Goal: Transaction & Acquisition: Book appointment/travel/reservation

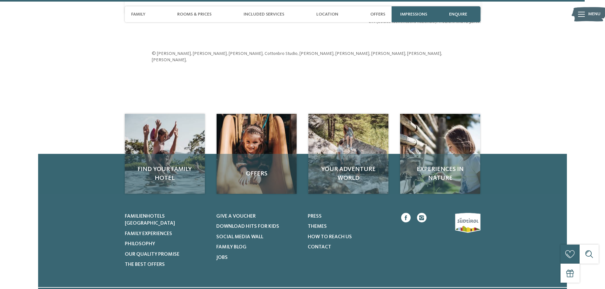
scroll to position [2128, 0]
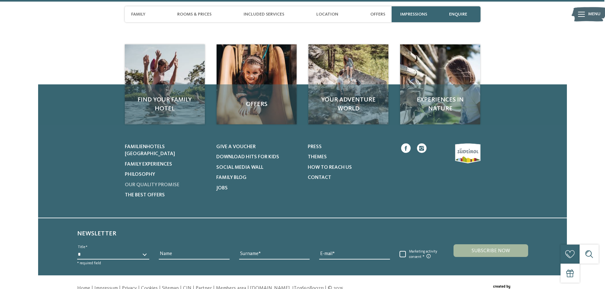
click at [176, 183] on span "Our quality promise" at bounding box center [152, 185] width 55 height 5
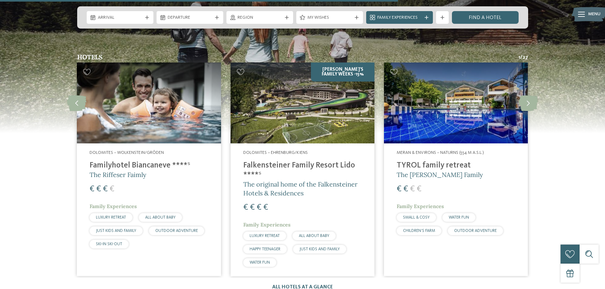
scroll to position [667, 0]
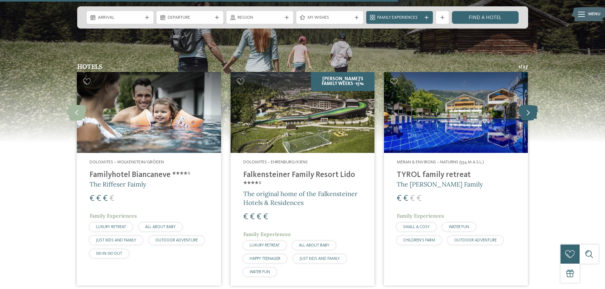
click at [530, 105] on icon at bounding box center [528, 113] width 19 height 16
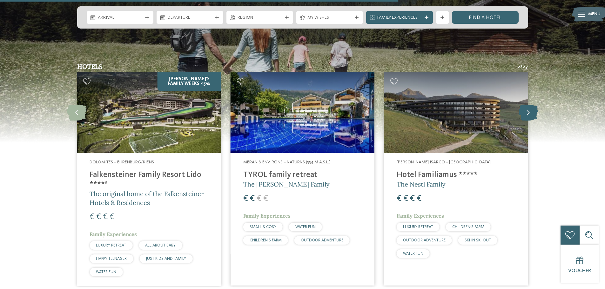
click at [531, 105] on icon at bounding box center [528, 113] width 19 height 16
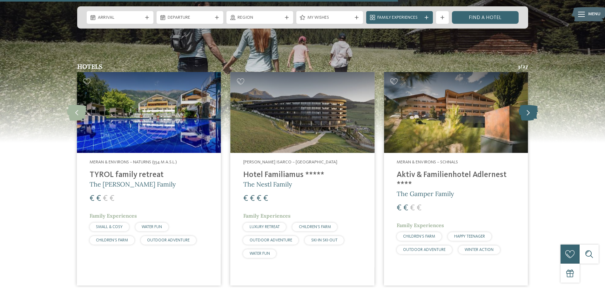
click at [531, 105] on icon at bounding box center [528, 113] width 19 height 16
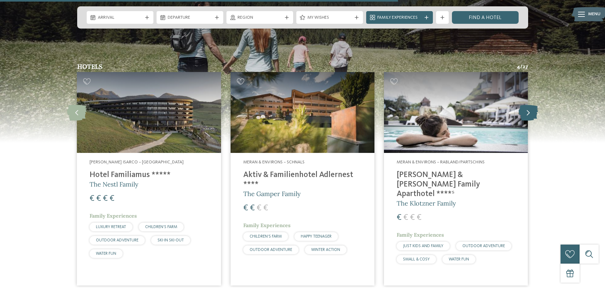
click at [531, 105] on icon at bounding box center [528, 113] width 19 height 16
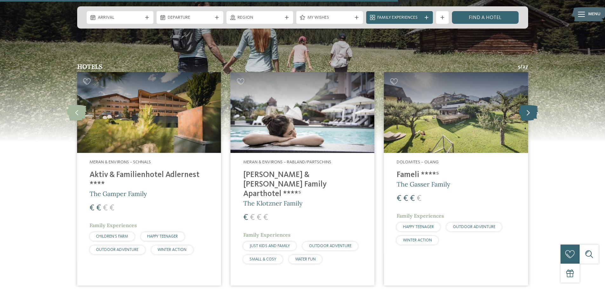
click at [531, 105] on icon at bounding box center [528, 113] width 19 height 16
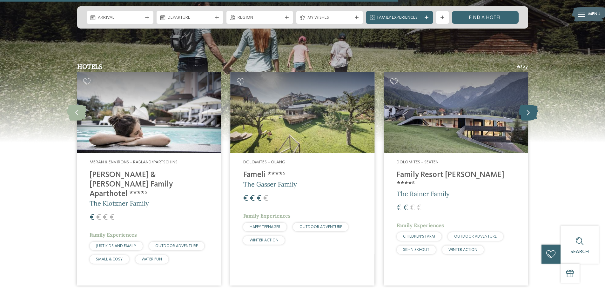
click at [532, 105] on icon at bounding box center [528, 113] width 19 height 16
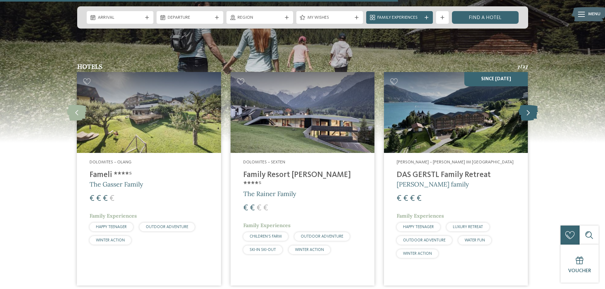
click at [532, 105] on icon at bounding box center [528, 113] width 19 height 16
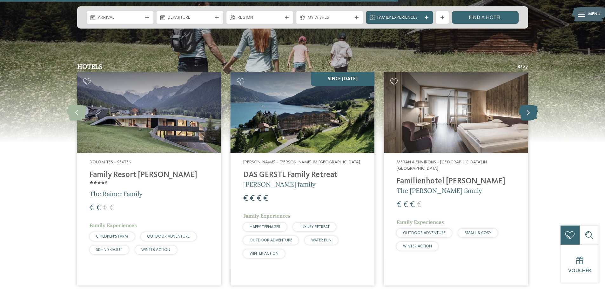
click at [532, 105] on icon at bounding box center [528, 113] width 19 height 16
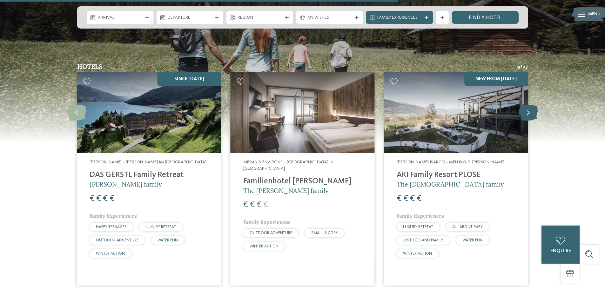
click at [532, 105] on icon at bounding box center [528, 113] width 19 height 16
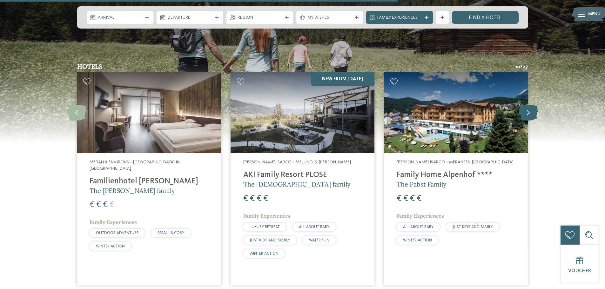
click at [526, 106] on icon at bounding box center [528, 113] width 19 height 16
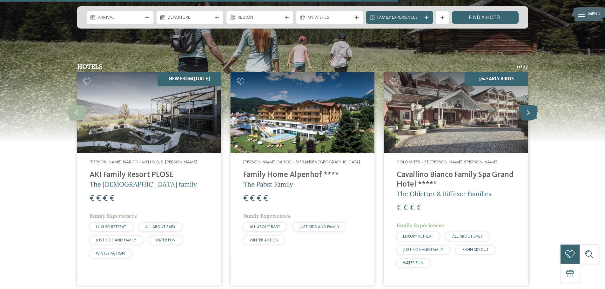
click at [527, 106] on icon at bounding box center [528, 113] width 19 height 16
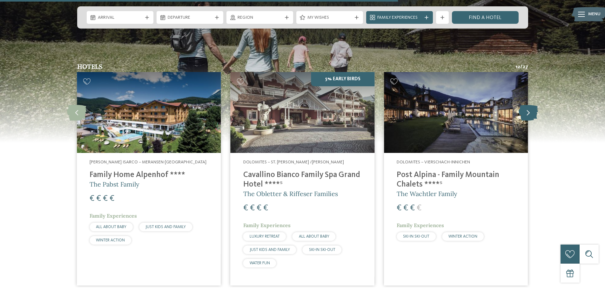
click at [527, 106] on icon at bounding box center [528, 113] width 19 height 16
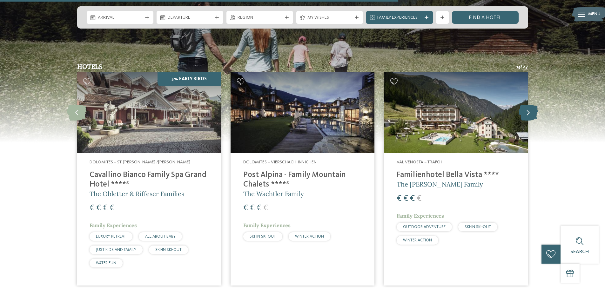
click at [528, 106] on icon at bounding box center [528, 113] width 19 height 16
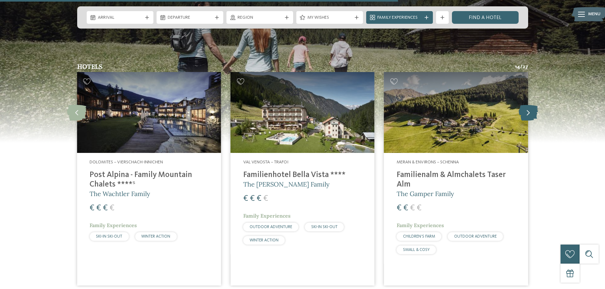
click at [528, 106] on icon at bounding box center [528, 113] width 19 height 16
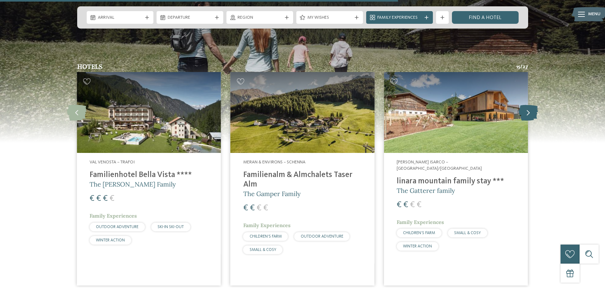
click at [528, 106] on icon at bounding box center [528, 113] width 19 height 16
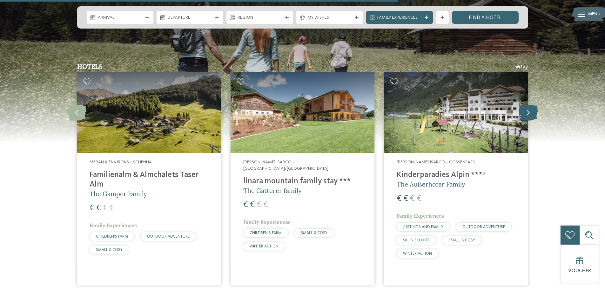
click at [528, 106] on icon at bounding box center [528, 113] width 19 height 16
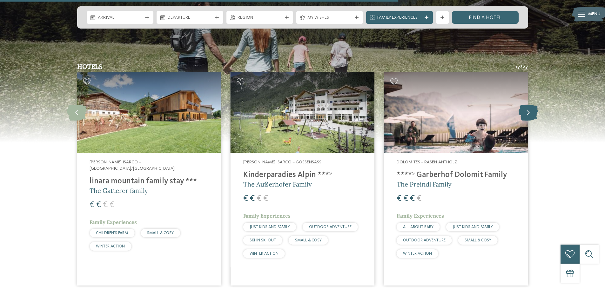
click at [528, 106] on icon at bounding box center [528, 113] width 19 height 16
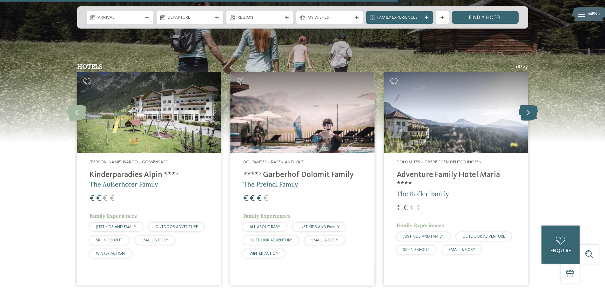
click at [528, 106] on icon at bounding box center [528, 113] width 19 height 16
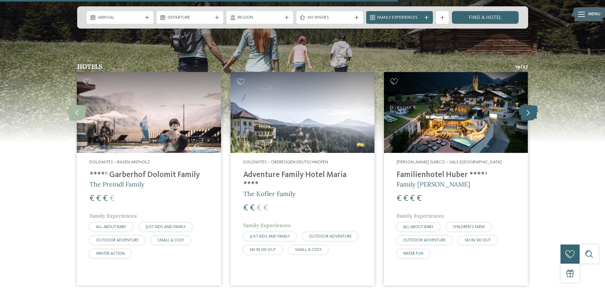
click at [528, 106] on icon at bounding box center [528, 113] width 19 height 16
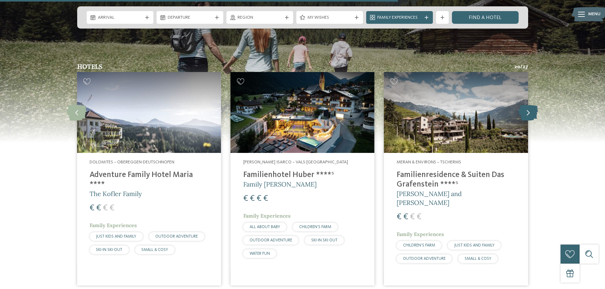
click at [528, 106] on icon at bounding box center [528, 113] width 19 height 16
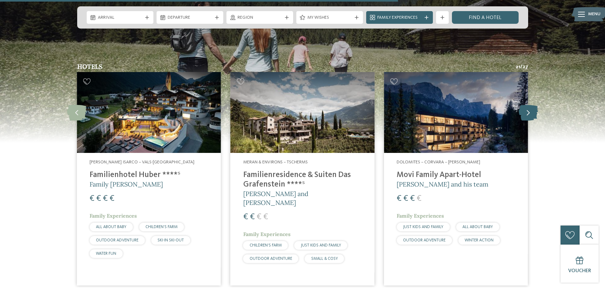
click at [528, 106] on icon at bounding box center [528, 113] width 19 height 16
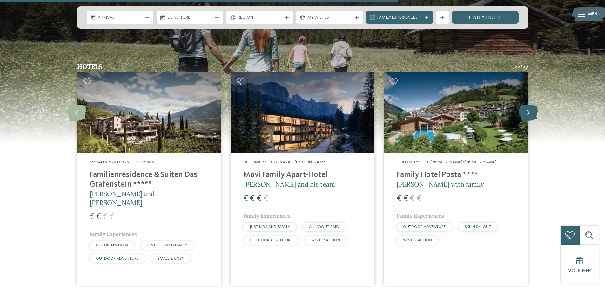
click at [528, 106] on icon at bounding box center [528, 113] width 19 height 16
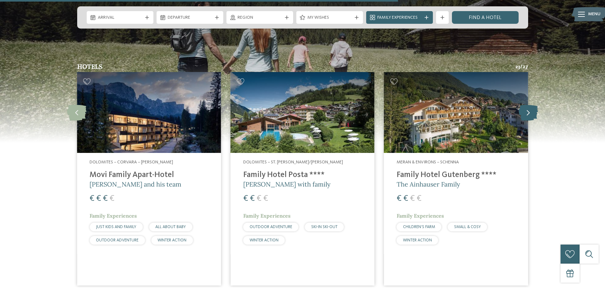
click at [528, 106] on icon at bounding box center [528, 113] width 19 height 16
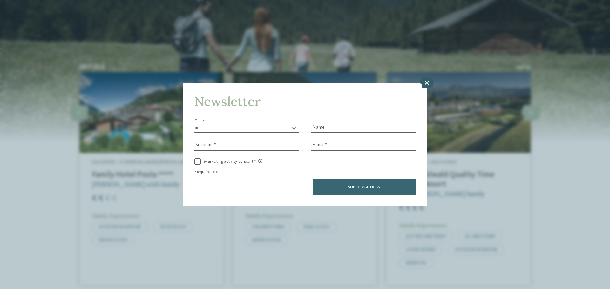
click at [424, 86] on icon at bounding box center [427, 82] width 14 height 11
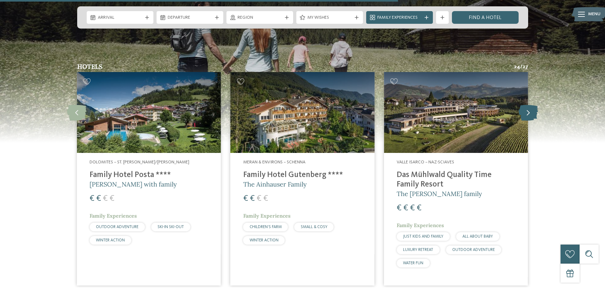
click at [522, 107] on icon at bounding box center [528, 113] width 19 height 16
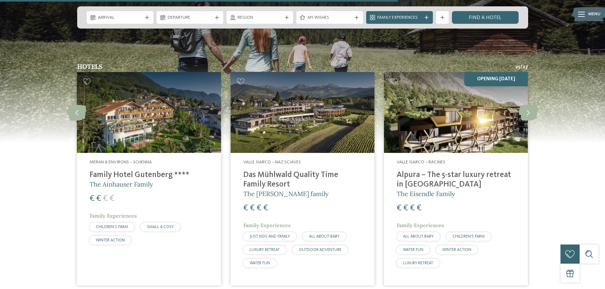
click at [415, 171] on h4 "Alpura – The 5-star luxury retreat in [GEOGRAPHIC_DATA]" at bounding box center [456, 180] width 118 height 19
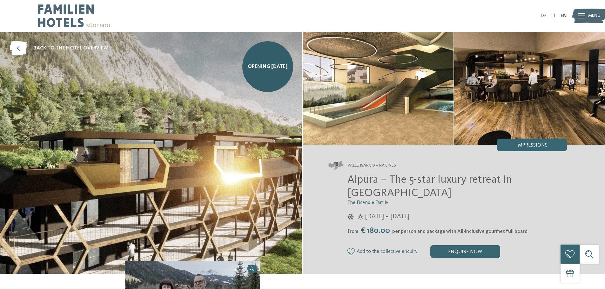
click at [553, 15] on link "IT" at bounding box center [553, 15] width 4 height 5
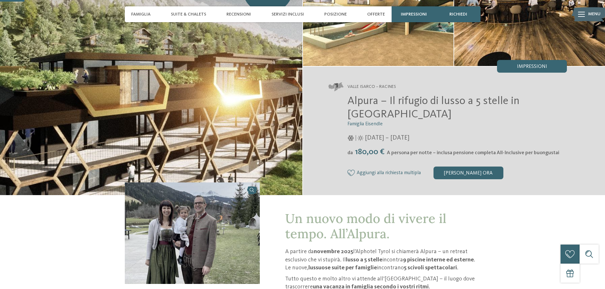
scroll to position [95, 0]
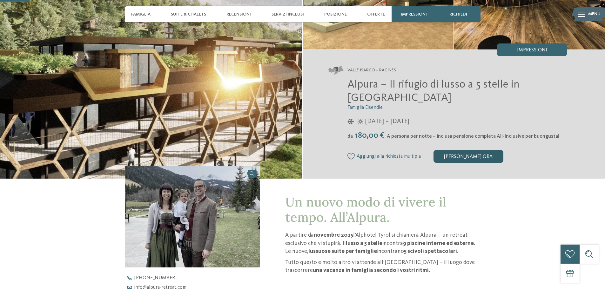
click at [455, 158] on div "Richiedi ora" at bounding box center [468, 156] width 70 height 13
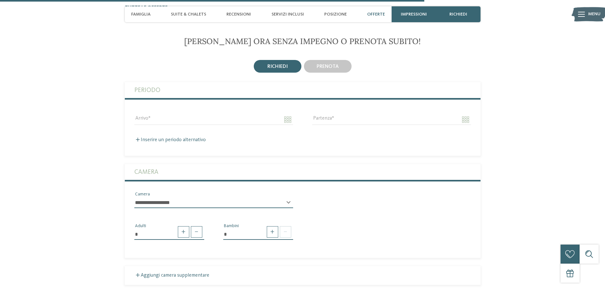
scroll to position [1369, 0]
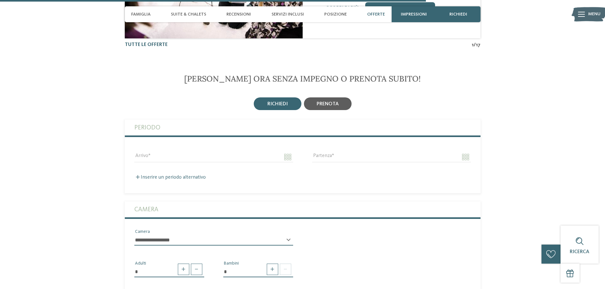
click at [345, 106] on div "prenota" at bounding box center [328, 103] width 48 height 13
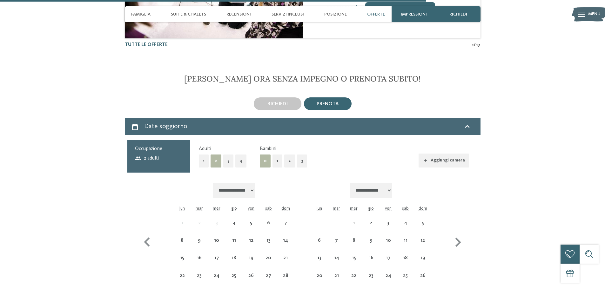
click at [244, 193] on select "**********" at bounding box center [234, 190] width 42 height 15
select select "**********"
click at [263, 223] on div "3" at bounding box center [268, 229] width 16 height 16
select select "**********"
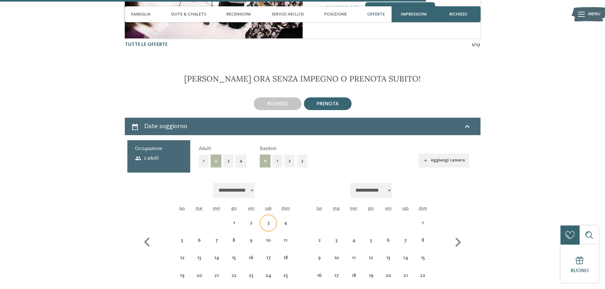
select select "**********"
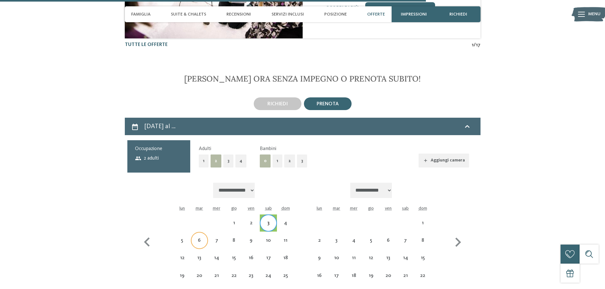
click at [199, 237] on div "6" at bounding box center [199, 241] width 16 height 16
select select "**********"
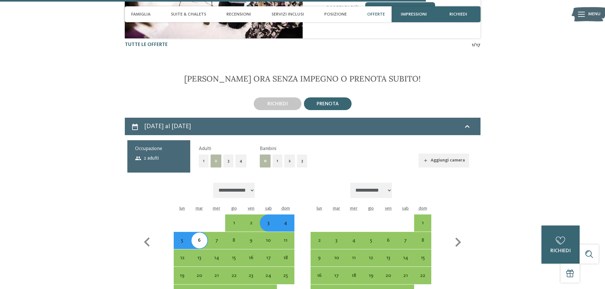
click at [276, 162] on button "1" at bounding box center [277, 161] width 10 height 13
select select "**********"
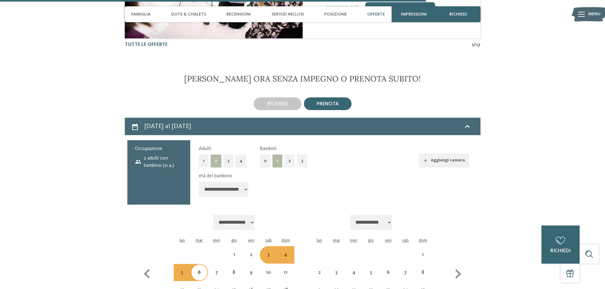
click at [236, 188] on select "**********" at bounding box center [224, 189] width 50 height 15
select select "**********"
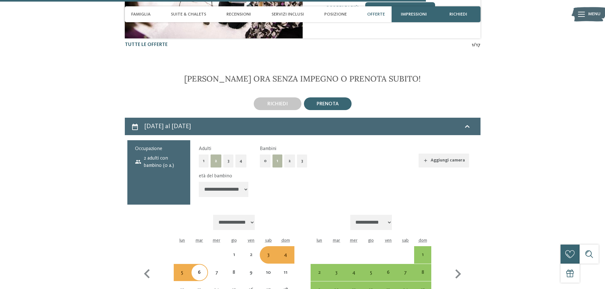
select select "*"
click at [199, 182] on select "**********" at bounding box center [224, 189] width 50 height 15
select select "**********"
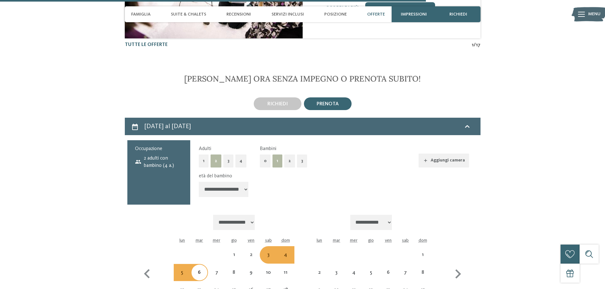
select select "**********"
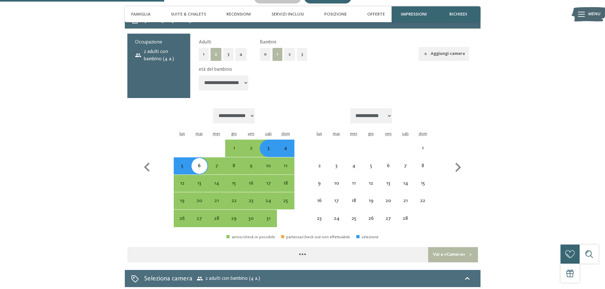
scroll to position [1560, 0]
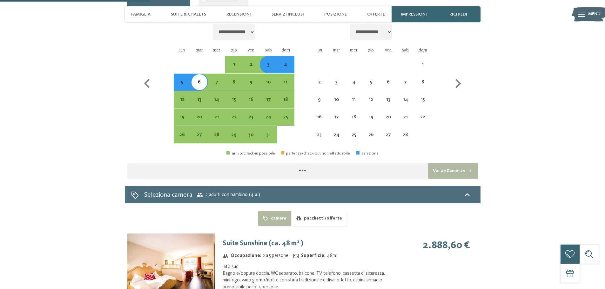
select select "**********"
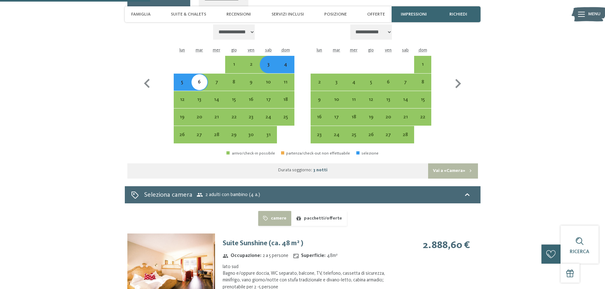
select select "**********"
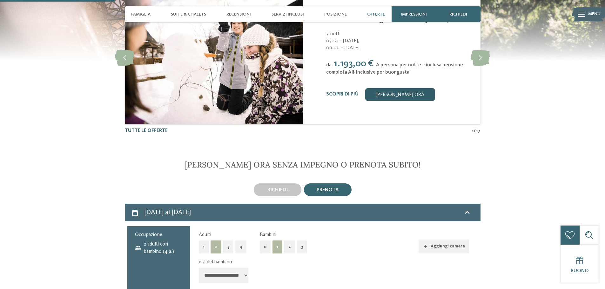
scroll to position [1179, 0]
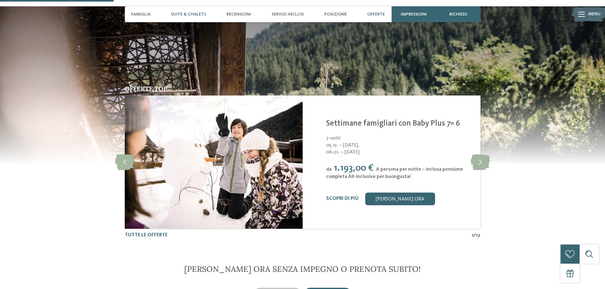
click at [198, 14] on span "Suite & Chalets" at bounding box center [188, 14] width 35 height 5
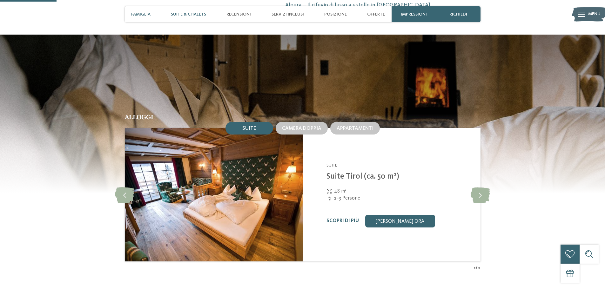
scroll to position [587, 0]
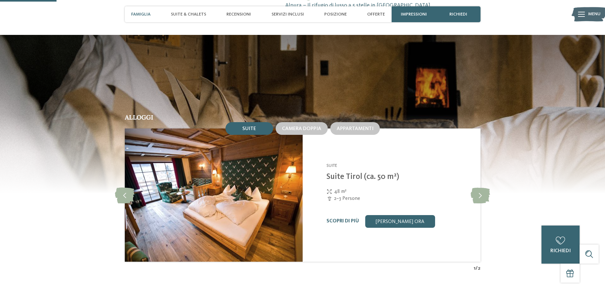
click at [145, 14] on span "Famiglia" at bounding box center [140, 14] width 19 height 5
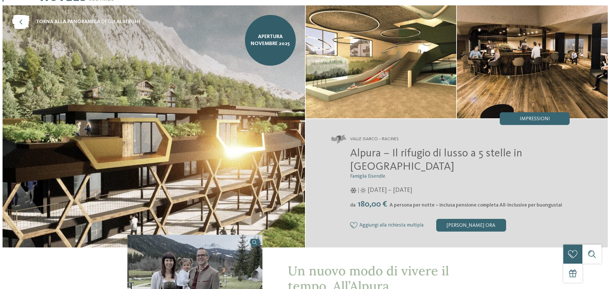
scroll to position [0, 0]
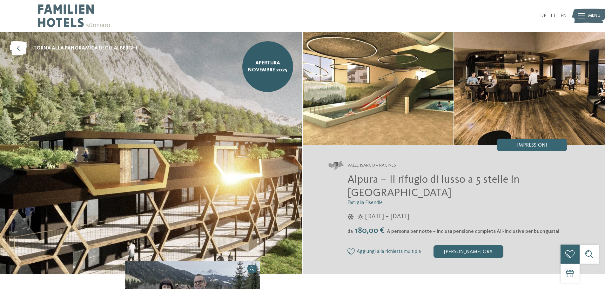
click at [350, 107] on img at bounding box center [378, 88] width 151 height 113
click at [539, 146] on span "Impressioni" at bounding box center [532, 145] width 30 height 5
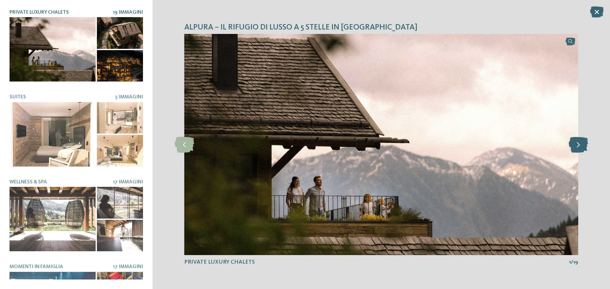
click at [585, 148] on icon at bounding box center [577, 145] width 19 height 16
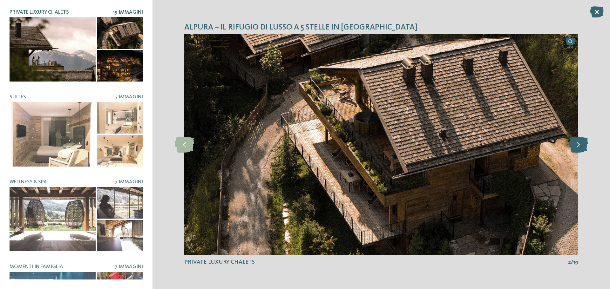
click at [585, 148] on icon at bounding box center [577, 145] width 19 height 16
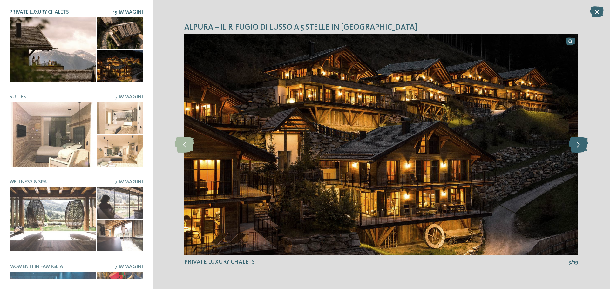
click at [585, 148] on icon at bounding box center [577, 145] width 19 height 16
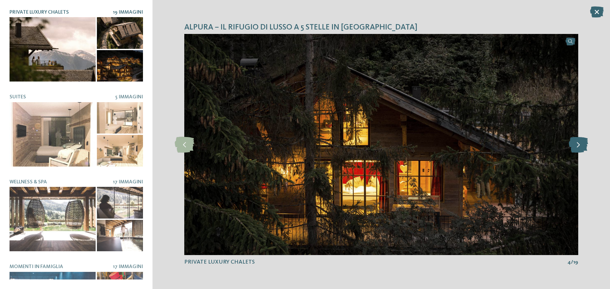
click at [585, 148] on icon at bounding box center [577, 145] width 19 height 16
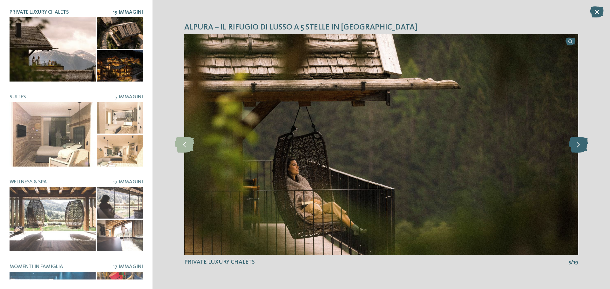
click at [586, 148] on icon at bounding box center [577, 145] width 19 height 16
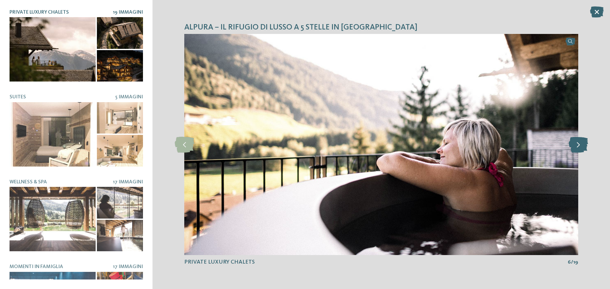
click at [587, 148] on icon at bounding box center [577, 145] width 19 height 16
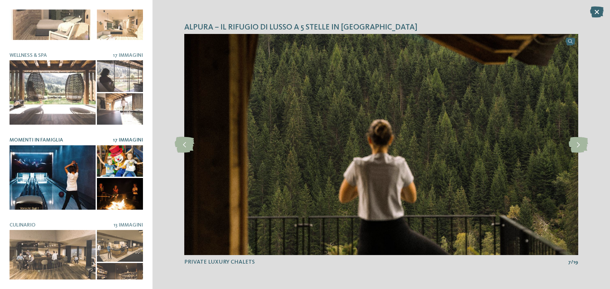
scroll to position [127, 0]
click at [67, 174] on div at bounding box center [53, 177] width 86 height 64
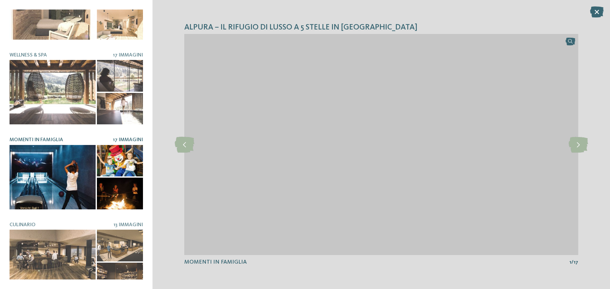
scroll to position [134, 0]
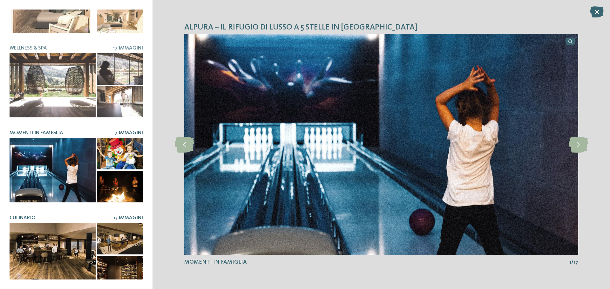
click at [44, 240] on div at bounding box center [53, 255] width 86 height 64
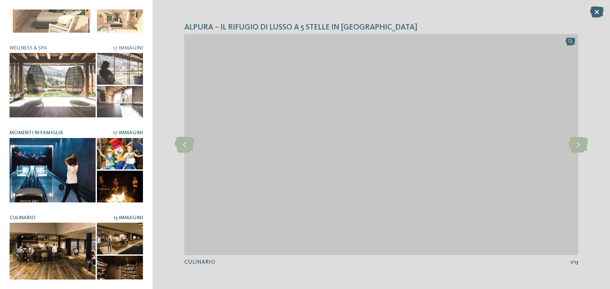
click at [132, 144] on div at bounding box center [120, 154] width 46 height 32
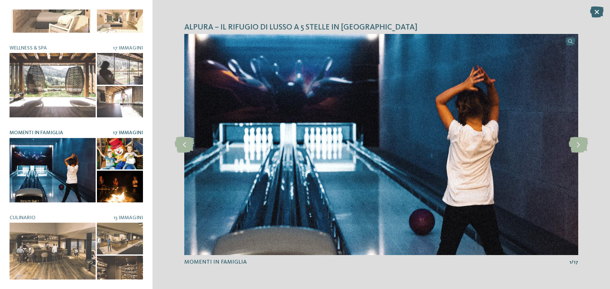
click at [112, 183] on div at bounding box center [120, 187] width 46 height 32
click at [585, 143] on icon at bounding box center [577, 145] width 19 height 16
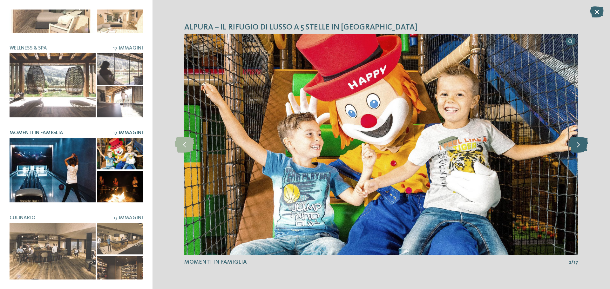
click at [583, 144] on icon at bounding box center [577, 145] width 19 height 16
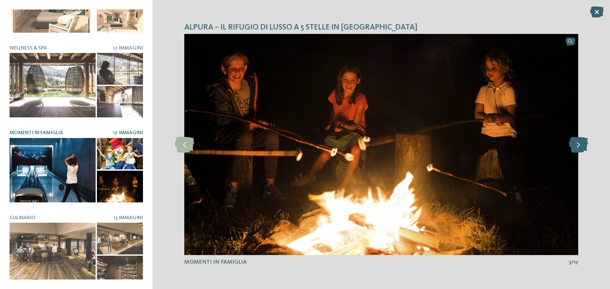
click at [583, 144] on icon at bounding box center [577, 145] width 19 height 16
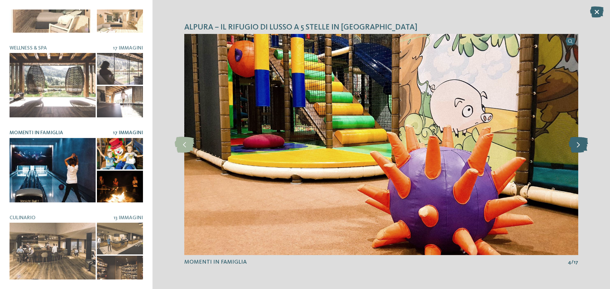
click at [584, 144] on icon at bounding box center [577, 145] width 19 height 16
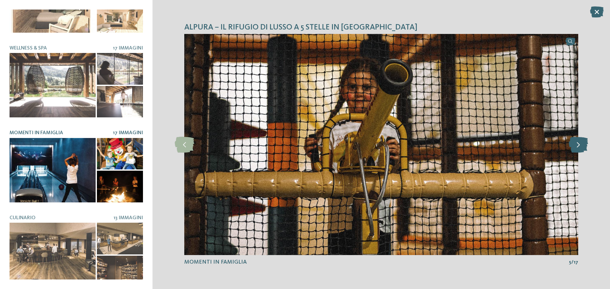
click at [584, 144] on icon at bounding box center [577, 145] width 19 height 16
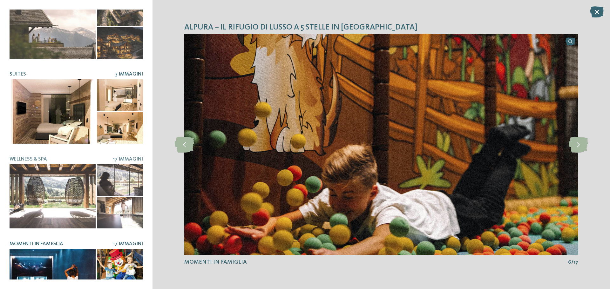
scroll to position [0, 0]
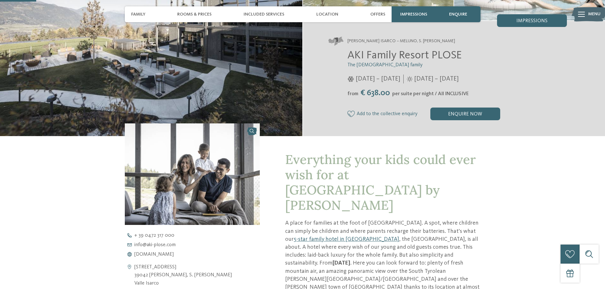
scroll to position [127, 0]
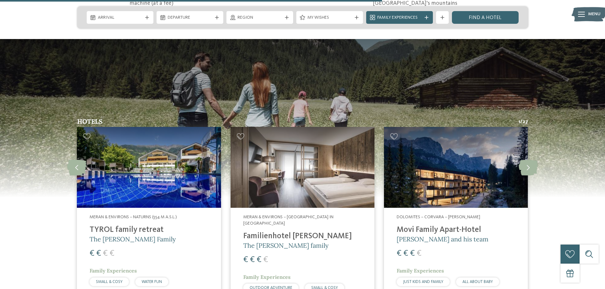
scroll to position [667, 0]
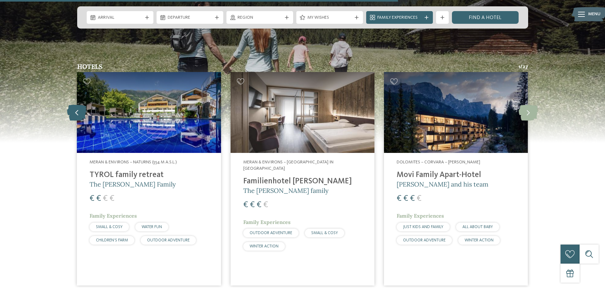
click at [79, 110] on icon at bounding box center [76, 113] width 19 height 16
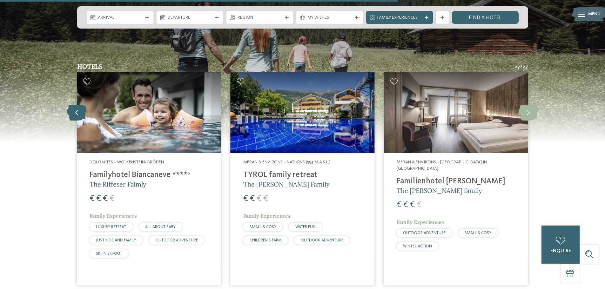
click at [79, 110] on icon at bounding box center [76, 113] width 19 height 16
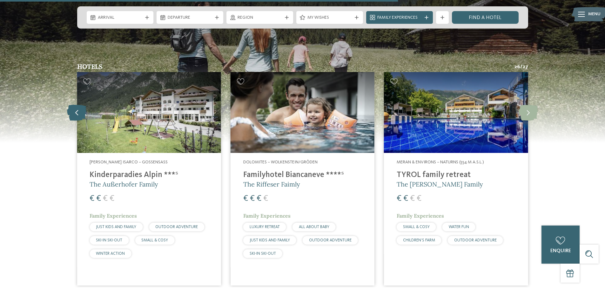
click at [79, 110] on icon at bounding box center [76, 113] width 19 height 16
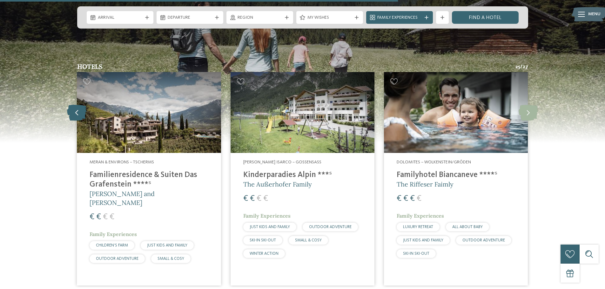
click at [79, 110] on icon at bounding box center [76, 113] width 19 height 16
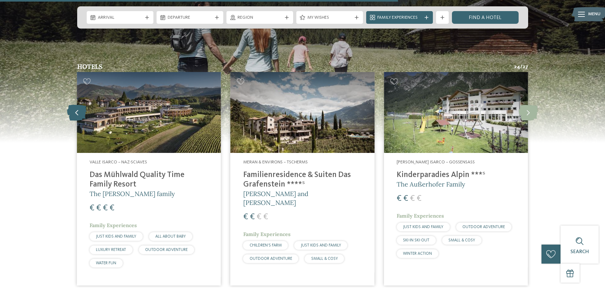
click at [79, 110] on icon at bounding box center [76, 113] width 19 height 16
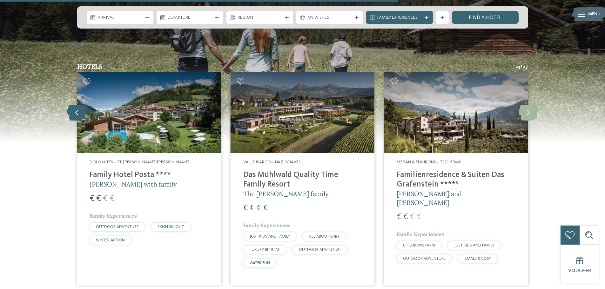
click at [79, 110] on icon at bounding box center [76, 113] width 19 height 16
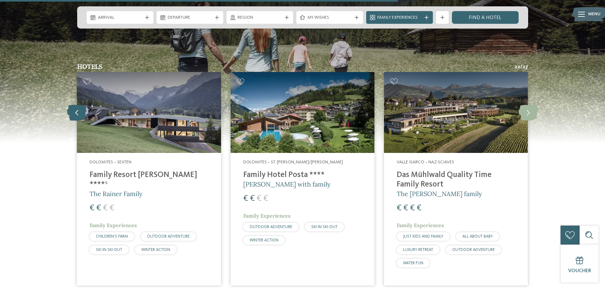
click at [79, 110] on icon at bounding box center [76, 113] width 19 height 16
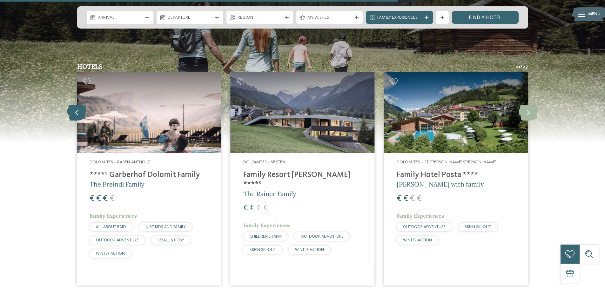
click at [79, 110] on icon at bounding box center [76, 113] width 19 height 16
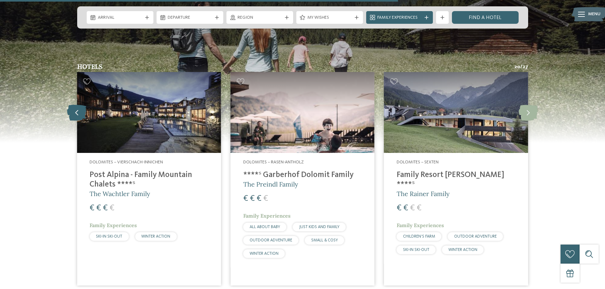
click at [79, 110] on icon at bounding box center [76, 113] width 19 height 16
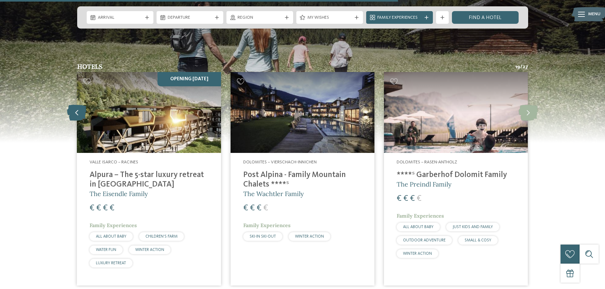
click at [79, 110] on icon at bounding box center [76, 113] width 19 height 16
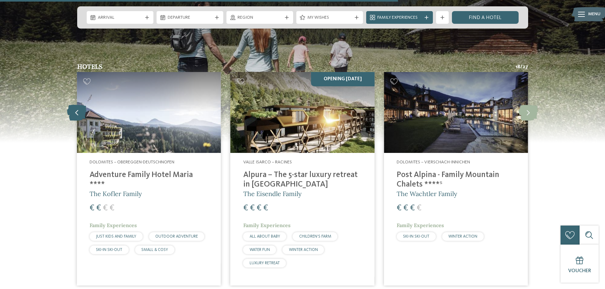
click at [79, 110] on icon at bounding box center [76, 113] width 19 height 16
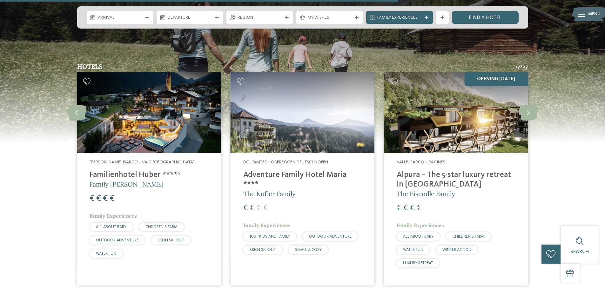
click at [172, 126] on img at bounding box center [149, 112] width 144 height 81
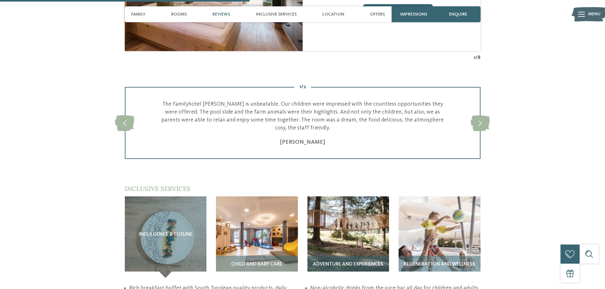
scroll to position [921, 0]
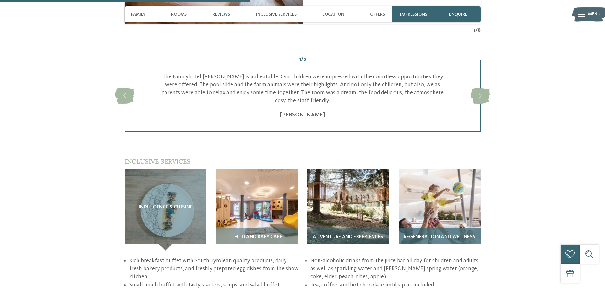
click at [449, 169] on img at bounding box center [440, 210] width 82 height 82
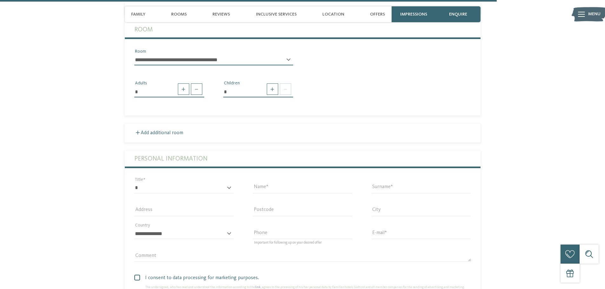
scroll to position [1810, 0]
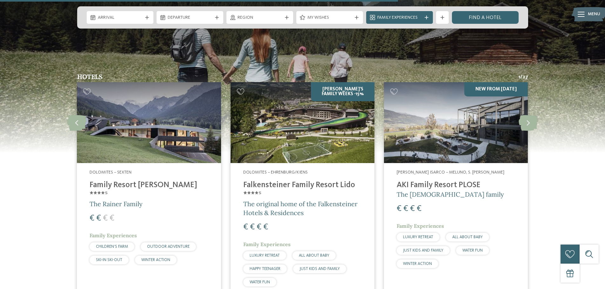
scroll to position [667, 0]
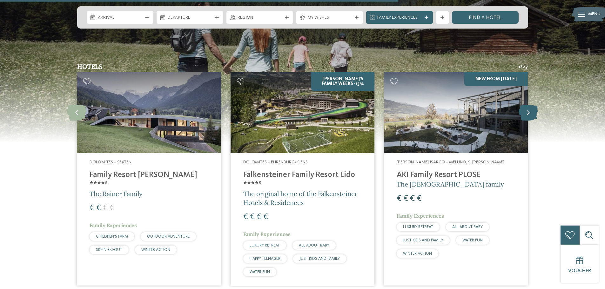
click at [525, 107] on icon at bounding box center [528, 113] width 19 height 16
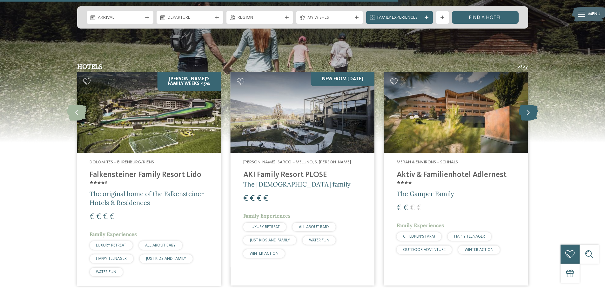
click at [525, 106] on icon at bounding box center [528, 113] width 19 height 16
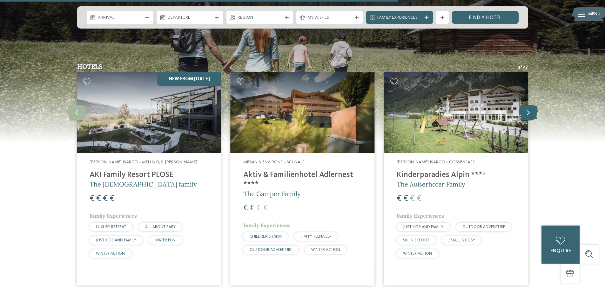
click at [525, 106] on icon at bounding box center [528, 113] width 19 height 16
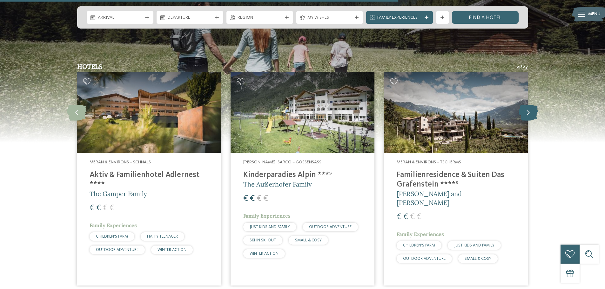
click at [525, 106] on icon at bounding box center [528, 113] width 19 height 16
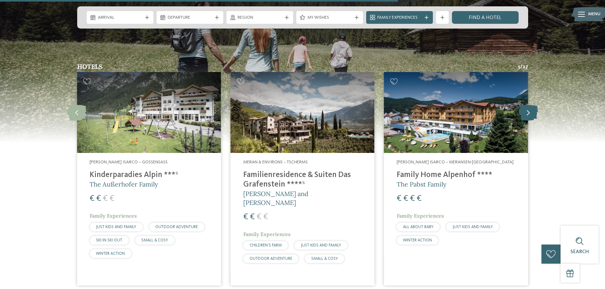
click at [525, 106] on icon at bounding box center [528, 113] width 19 height 16
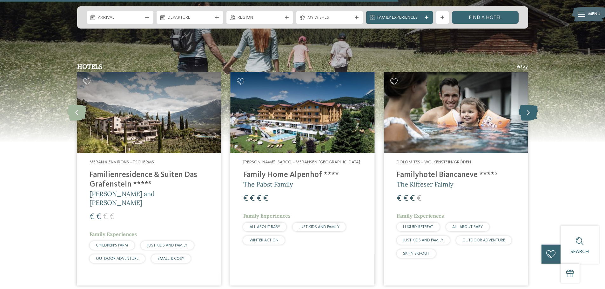
click at [525, 106] on icon at bounding box center [528, 113] width 19 height 16
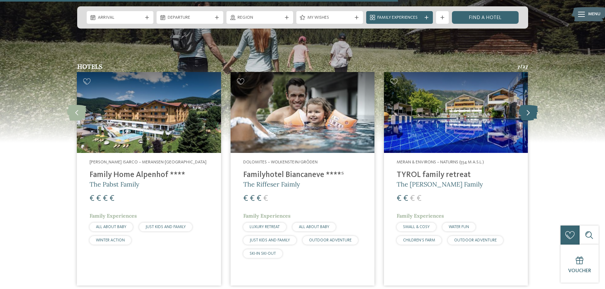
click at [528, 108] on icon at bounding box center [528, 113] width 19 height 16
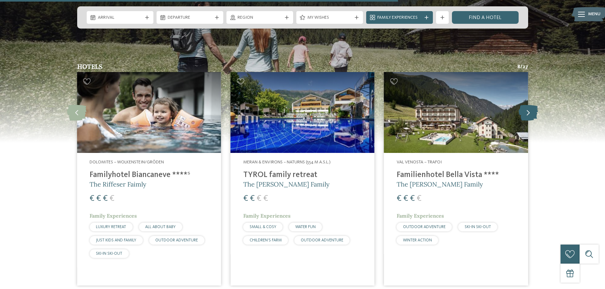
click at [528, 108] on icon at bounding box center [528, 113] width 19 height 16
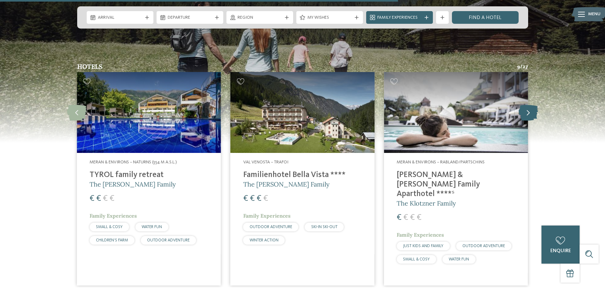
click at [529, 108] on icon at bounding box center [528, 113] width 19 height 16
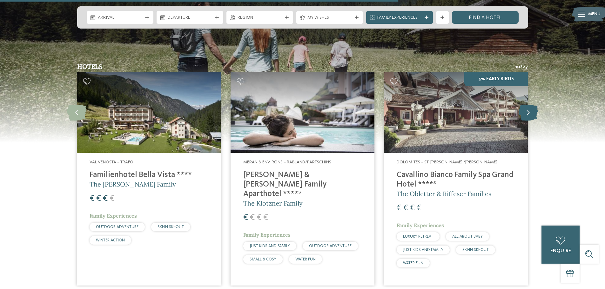
click at [529, 108] on icon at bounding box center [528, 113] width 19 height 16
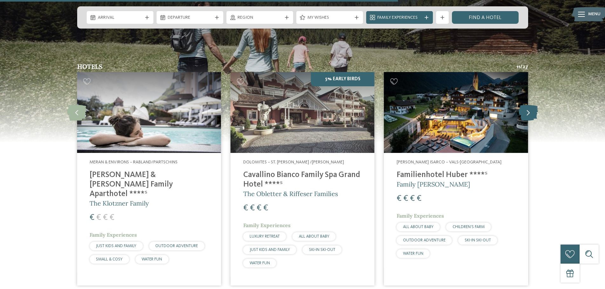
click at [523, 106] on icon at bounding box center [528, 113] width 19 height 16
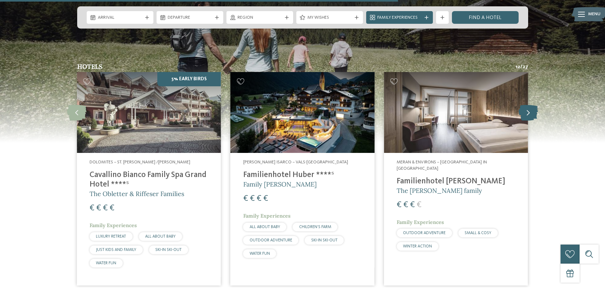
click at [534, 105] on icon at bounding box center [528, 113] width 19 height 16
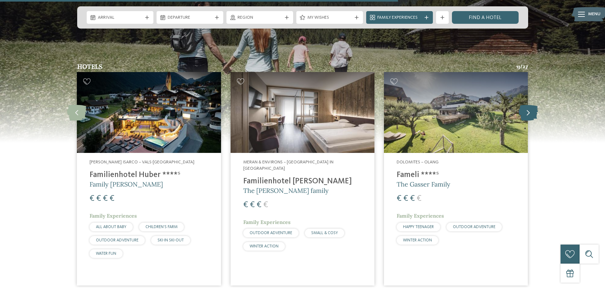
click at [534, 105] on icon at bounding box center [528, 113] width 19 height 16
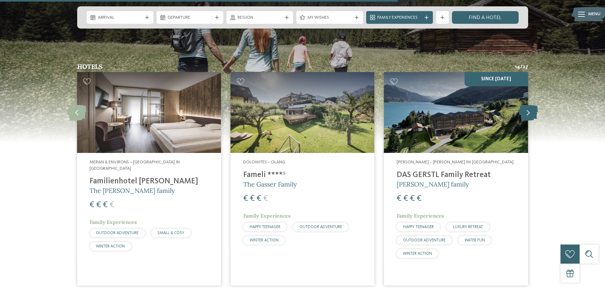
click at [534, 105] on icon at bounding box center [528, 113] width 19 height 16
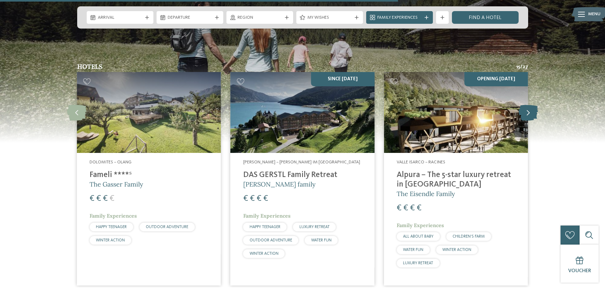
click at [534, 105] on icon at bounding box center [528, 113] width 19 height 16
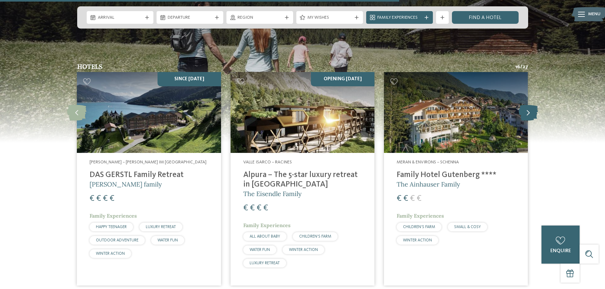
scroll to position [699, 0]
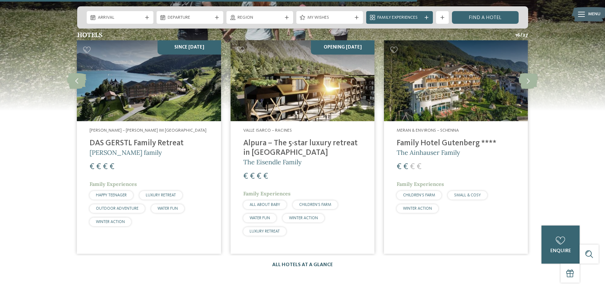
click at [311, 263] on link "All hotels at a glance" at bounding box center [302, 265] width 61 height 5
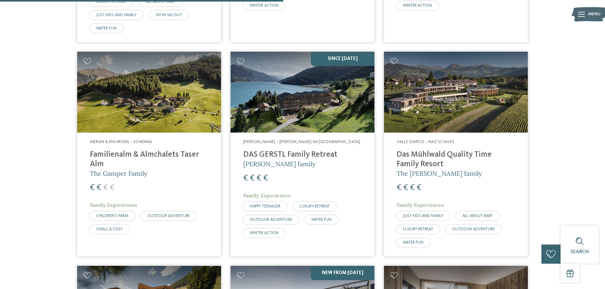
scroll to position [1016, 0]
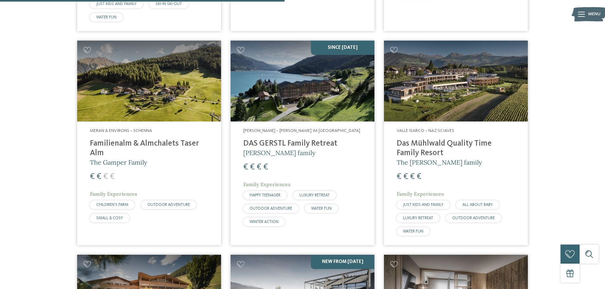
click at [462, 139] on h4 "Das Mühlwald Quality Time Family Resort" at bounding box center [456, 148] width 118 height 19
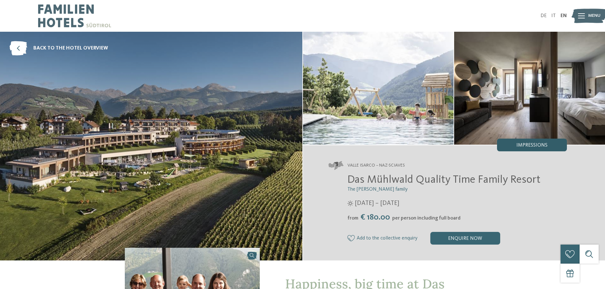
click at [558, 142] on div "Impressions" at bounding box center [532, 145] width 70 height 13
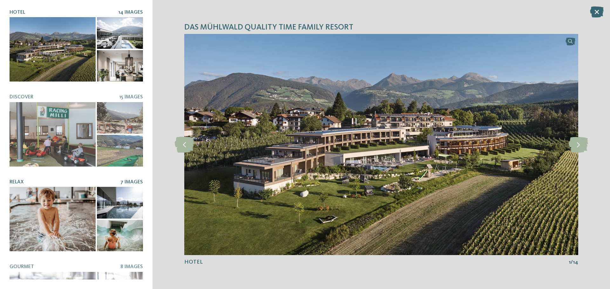
click at [49, 187] on div at bounding box center [53, 219] width 86 height 64
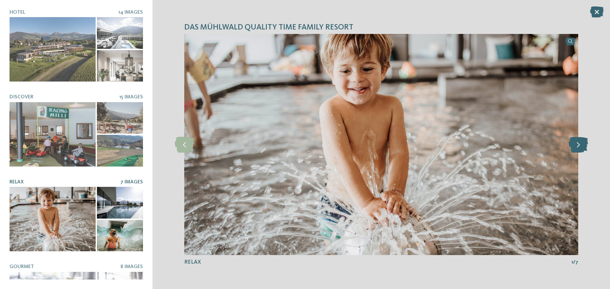
click at [583, 146] on icon at bounding box center [577, 145] width 19 height 16
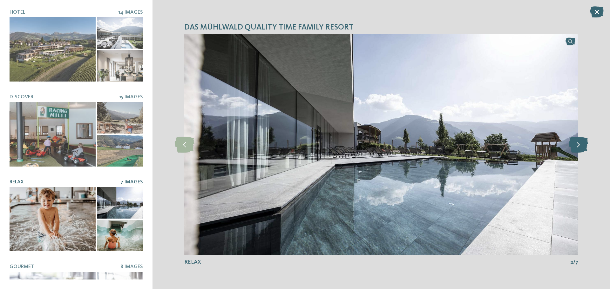
click at [583, 146] on icon at bounding box center [577, 145] width 19 height 16
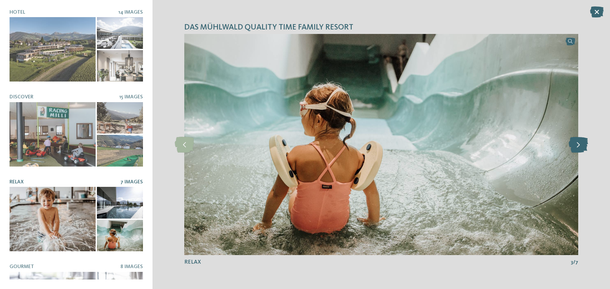
click at [583, 146] on icon at bounding box center [577, 145] width 19 height 16
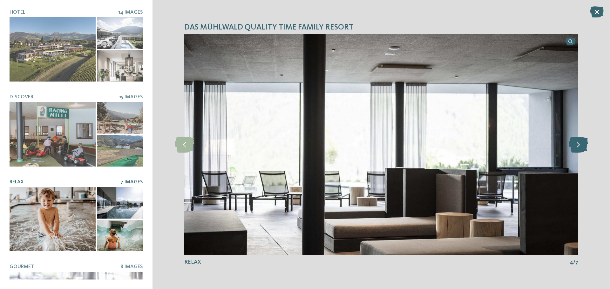
click at [583, 146] on icon at bounding box center [577, 145] width 19 height 16
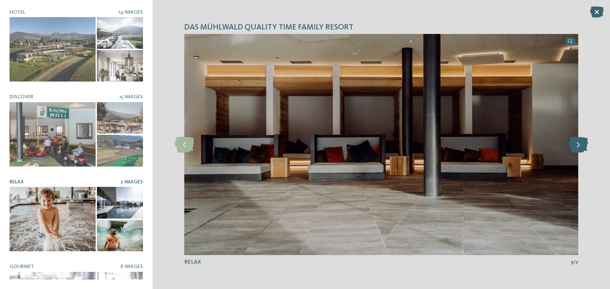
click at [583, 146] on icon at bounding box center [577, 145] width 19 height 16
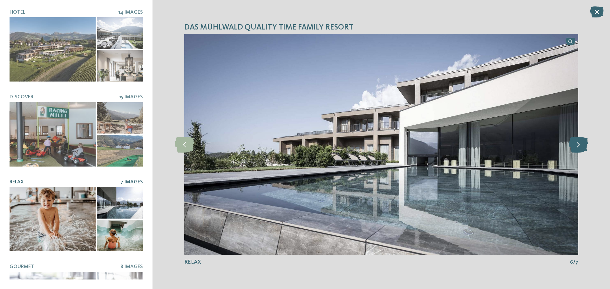
click at [583, 147] on icon at bounding box center [577, 145] width 19 height 16
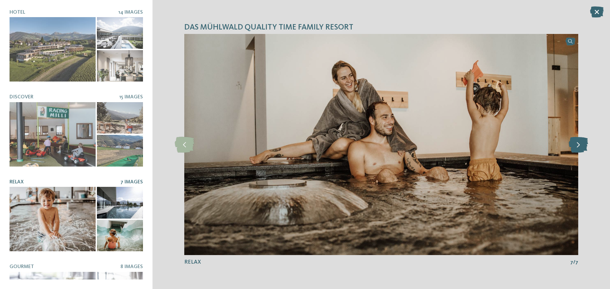
click at [583, 147] on icon at bounding box center [577, 145] width 19 height 16
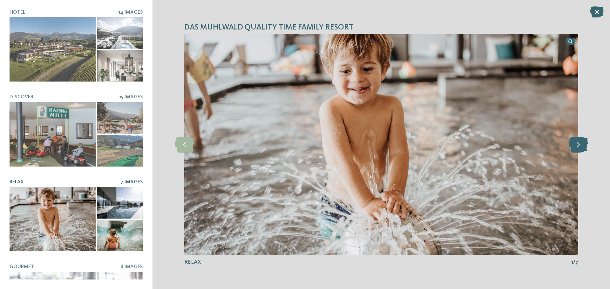
click at [583, 147] on icon at bounding box center [577, 145] width 19 height 16
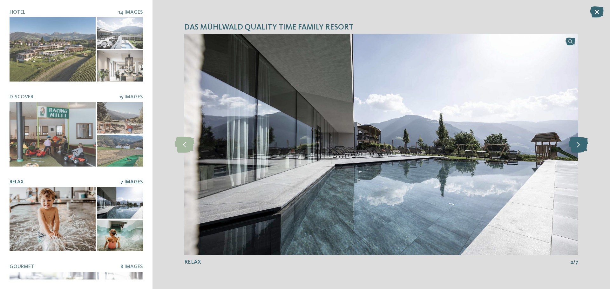
click at [583, 147] on icon at bounding box center [577, 145] width 19 height 16
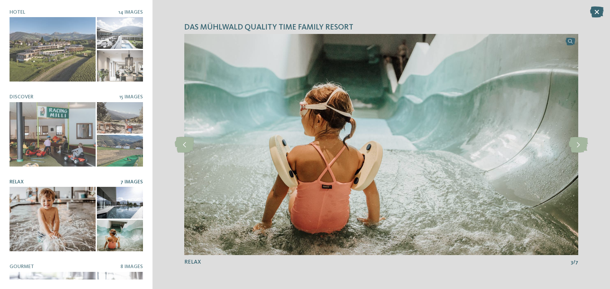
click at [594, 6] on div "Das Mühlwald Quality Time Family Resort slide 1 of 14 1 /" at bounding box center [380, 144] width 457 height 289
click at [596, 11] on icon at bounding box center [597, 11] width 14 height 11
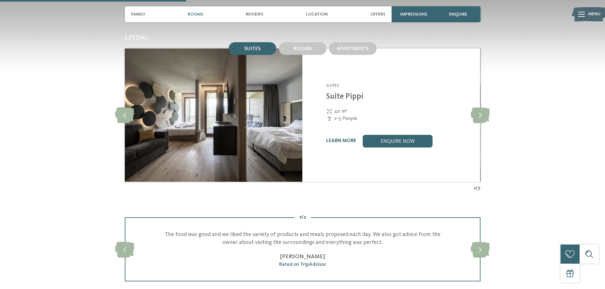
scroll to position [730, 0]
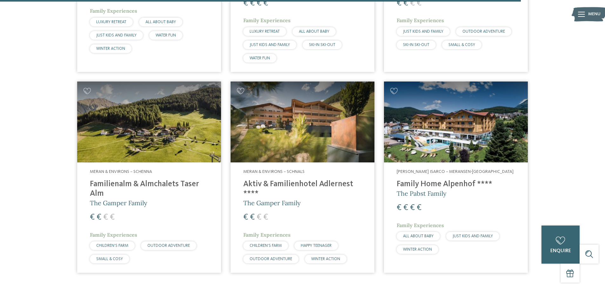
scroll to position [1849, 0]
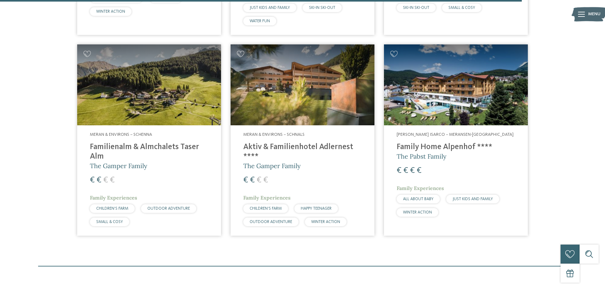
click at [407, 143] on h4 "Family Home Alpenhof ****" at bounding box center [456, 148] width 118 height 10
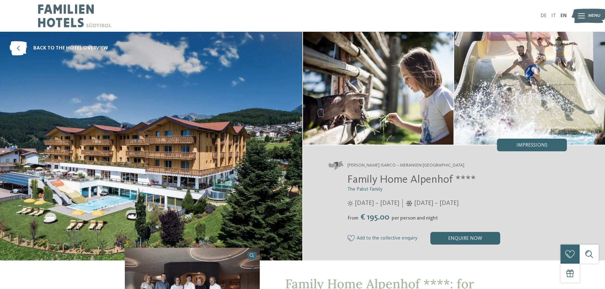
click at [519, 145] on span "Impressions" at bounding box center [531, 145] width 31 height 5
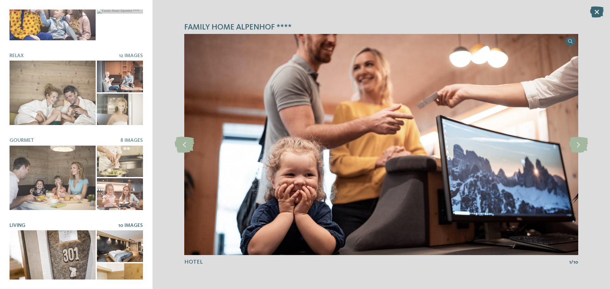
scroll to position [127, 0]
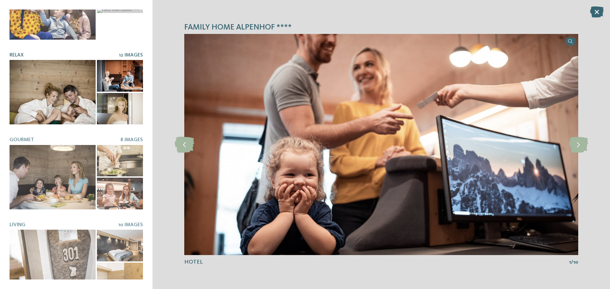
click at [66, 98] on div at bounding box center [53, 92] width 86 height 64
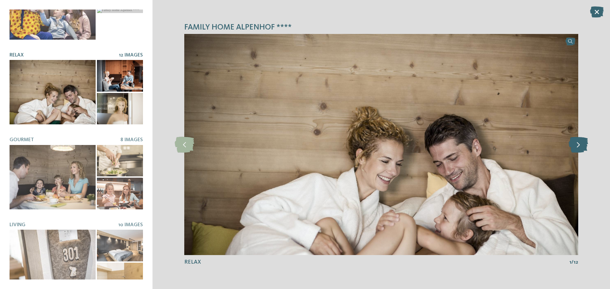
click at [582, 149] on icon at bounding box center [577, 145] width 19 height 16
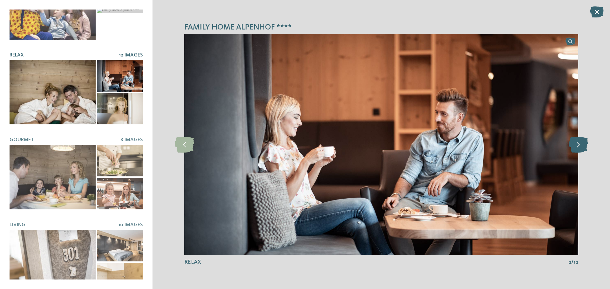
click at [582, 149] on icon at bounding box center [577, 145] width 19 height 16
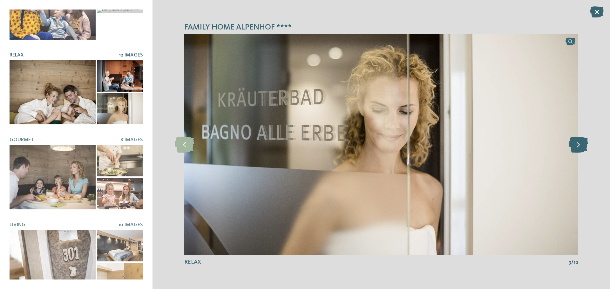
click at [582, 149] on icon at bounding box center [577, 145] width 19 height 16
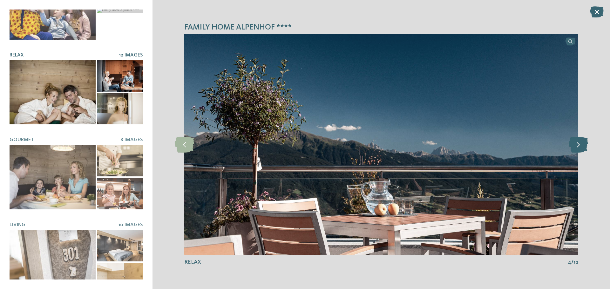
click at [582, 149] on icon at bounding box center [577, 145] width 19 height 16
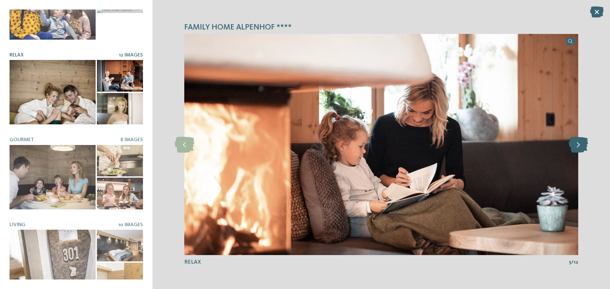
click at [582, 149] on icon at bounding box center [577, 145] width 19 height 16
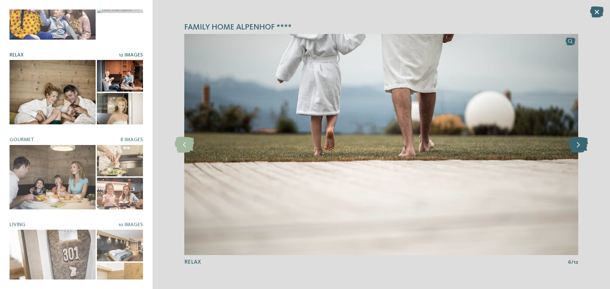
click at [582, 149] on icon at bounding box center [577, 145] width 19 height 16
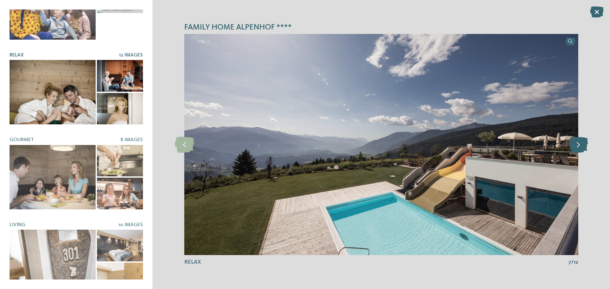
click at [582, 149] on icon at bounding box center [577, 145] width 19 height 16
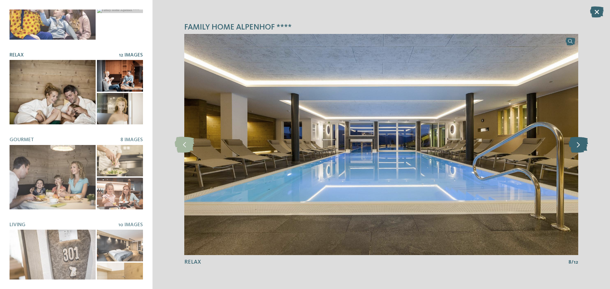
click at [582, 149] on icon at bounding box center [577, 145] width 19 height 16
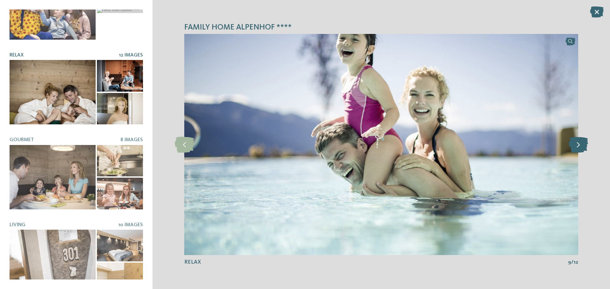
click at [583, 149] on icon at bounding box center [577, 145] width 19 height 16
